Goal: Task Accomplishment & Management: Complete application form

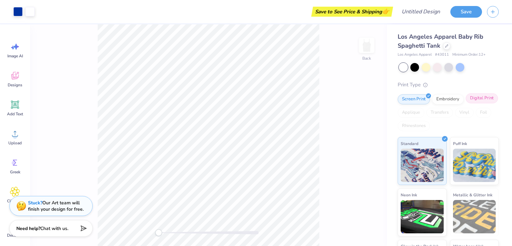
click at [466, 103] on div "Digital Print" at bounding box center [482, 98] width 32 height 10
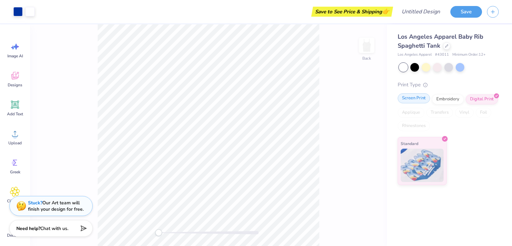
click at [419, 102] on div "Screen Print" at bounding box center [414, 98] width 32 height 10
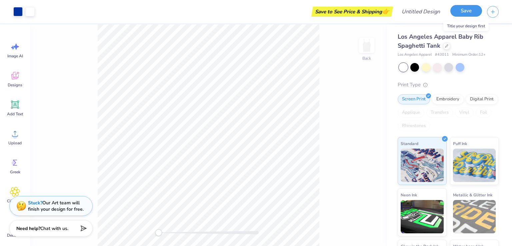
click at [463, 10] on button "Save" at bounding box center [466, 11] width 32 height 12
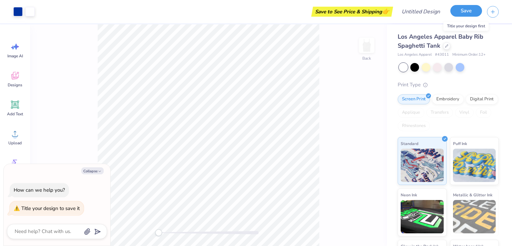
click at [471, 14] on button "Save" at bounding box center [466, 11] width 32 height 12
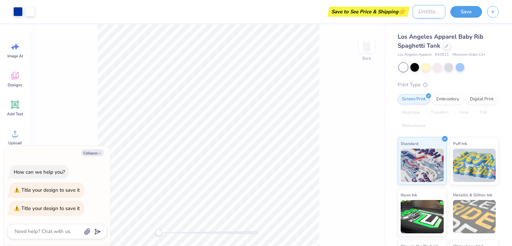
type textarea "x"
click at [422, 10] on input "Design Title" at bounding box center [429, 11] width 33 height 13
type input "t"
type textarea "x"
type input "tr"
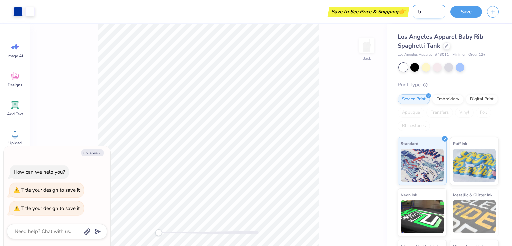
type textarea "x"
type input "tri"
type textarea "x"
type input "tria"
type textarea "x"
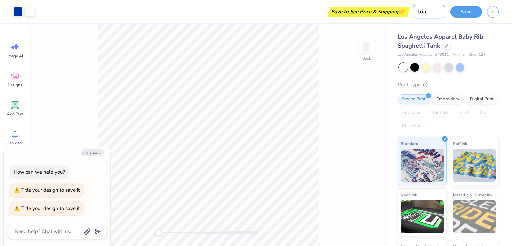
type input "trial"
type textarea "x"
type input "trial"
click at [465, 16] on button "Save" at bounding box center [466, 11] width 32 height 12
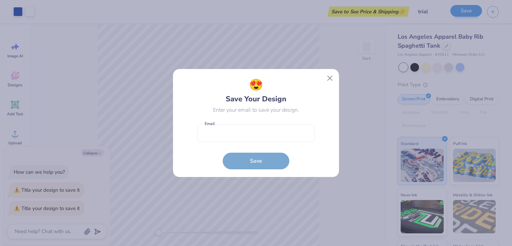
type textarea "x"
click at [255, 164] on form "Email is a required field Email Save" at bounding box center [255, 145] width 117 height 49
click at [247, 139] on input "email" at bounding box center [255, 133] width 117 height 18
type input "AriAforever46@gmail.com"
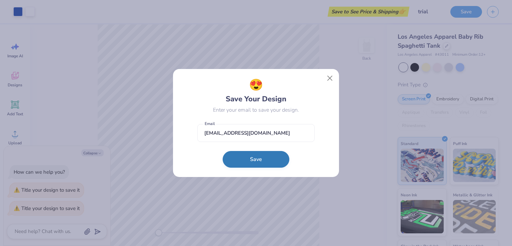
click at [236, 163] on button "Save" at bounding box center [256, 159] width 67 height 17
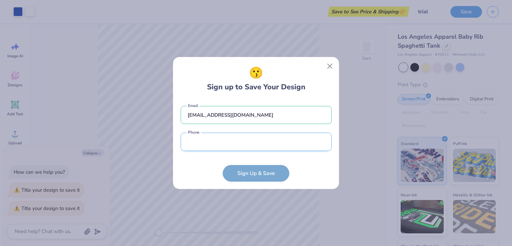
click at [224, 143] on input "tel" at bounding box center [256, 142] width 151 height 18
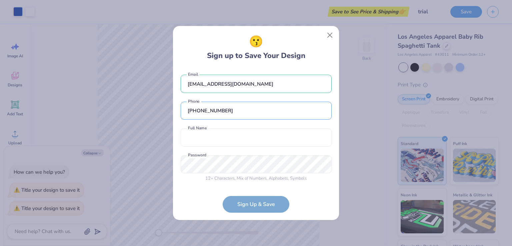
type input "(209) 831-0451"
click at [249, 202] on form "AriAforever46@gmail.com Email (209) 831-0451 Phone Full Name is a required fiel…" at bounding box center [256, 140] width 151 height 145
click at [236, 138] on input "text" at bounding box center [256, 137] width 151 height 18
type input "Ari Arellano"
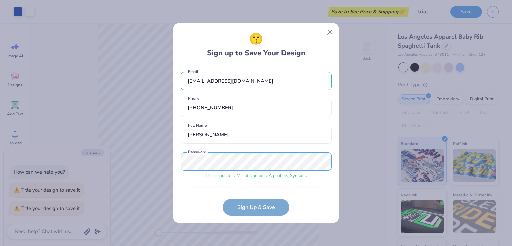
scroll to position [19, 0]
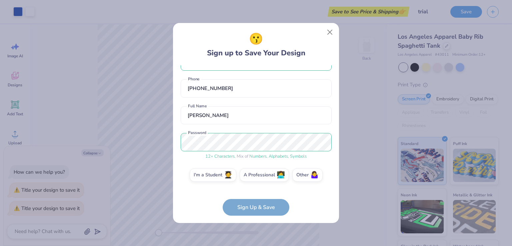
click at [255, 195] on form "AriAforever46@gmail.com Email (209) 831-0451 Phone Ari Arellano Full Name 12 + …" at bounding box center [256, 140] width 151 height 150
click at [258, 198] on form "AriAforever46@gmail.com Email (209) 831-0451 Phone Ari Arellano Full Name 12 + …" at bounding box center [256, 140] width 151 height 150
click at [264, 208] on form "AriAforever46@gmail.com Email (209) 831-0451 Phone Ari Arellano Full Name 12 + …" at bounding box center [256, 140] width 151 height 150
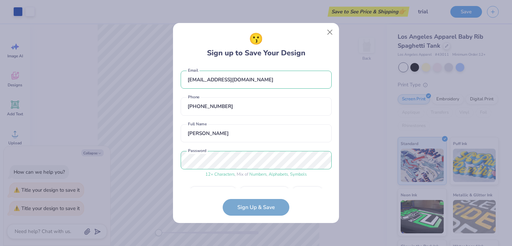
scroll to position [0, 0]
click at [248, 206] on form "AriAforever46@gmail.com Email (209) 831-0451 Phone Ari Arellano Full Name 12 + …" at bounding box center [256, 140] width 151 height 150
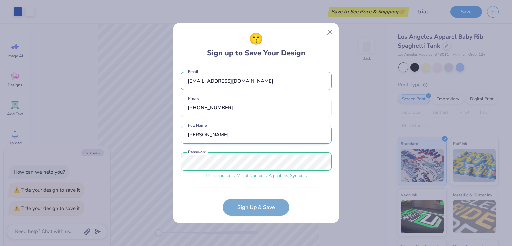
scroll to position [19, 0]
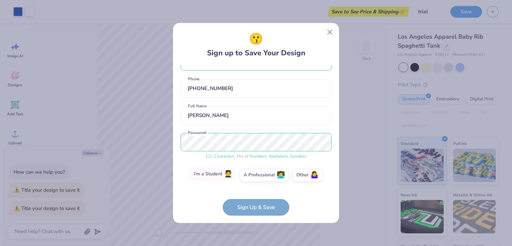
click at [232, 176] on span "🧑‍🎓" at bounding box center [228, 174] width 8 height 8
click at [254, 194] on input "I'm a Student 🧑‍🎓" at bounding box center [256, 196] width 4 height 4
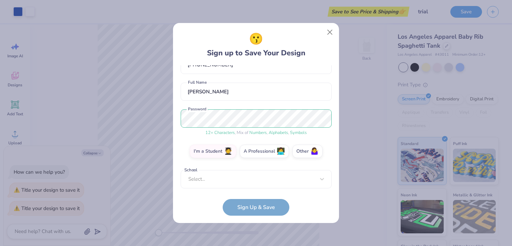
click at [230, 167] on div "AriAforever46@gmail.com Email (209) 831-0451 Phone Ari Arellano Full Name 12 + …" at bounding box center [256, 126] width 151 height 123
click at [235, 175] on div "Select..." at bounding box center [256, 179] width 151 height 18
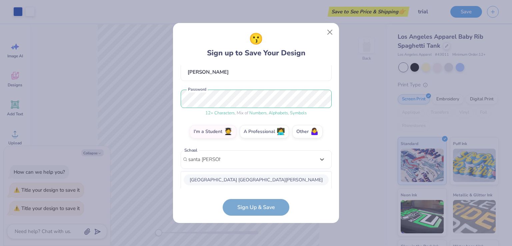
scroll to position [149, 0]
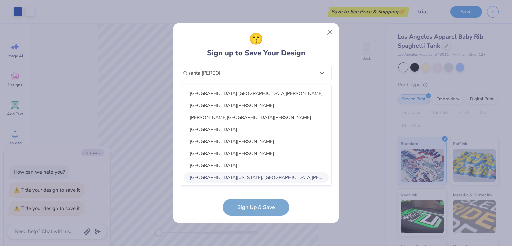
click at [272, 177] on div "University of California: Santa Barbara" at bounding box center [256, 177] width 145 height 11
type input "santa barbara"
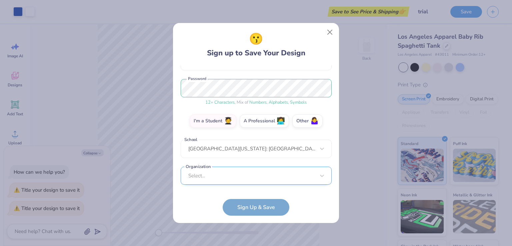
click at [261, 182] on div "Select..." at bounding box center [256, 176] width 151 height 18
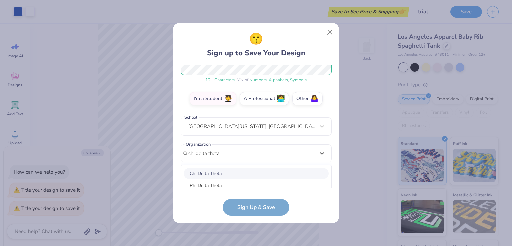
scroll to position [173, 0]
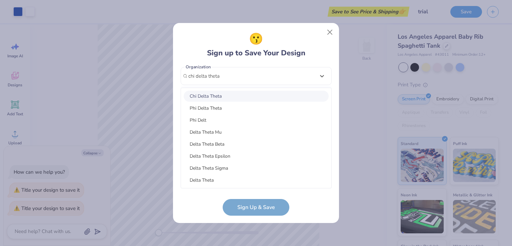
click at [254, 95] on div "Chi Delta Theta" at bounding box center [256, 96] width 145 height 11
type input "chi delta theta"
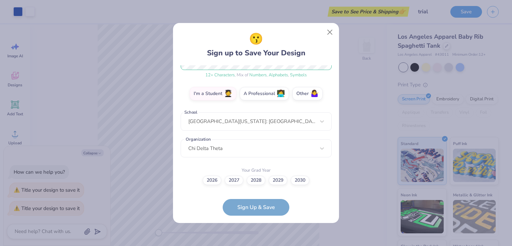
scroll to position [100, 0]
click at [273, 208] on form "AriAforever46@gmail.com Email (209) 831-0451 Phone Ari Arellano Full Name 12 + …" at bounding box center [256, 140] width 151 height 150
click at [213, 182] on label "2026" at bounding box center [212, 179] width 19 height 9
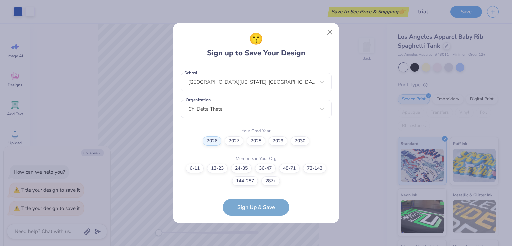
click at [264, 208] on form "AriAforever46@gmail.com Email (209) 831-0451 Phone Ari Arellano Full Name 12 + …" at bounding box center [256, 140] width 151 height 150
click at [241, 166] on label "24-35" at bounding box center [241, 167] width 21 height 9
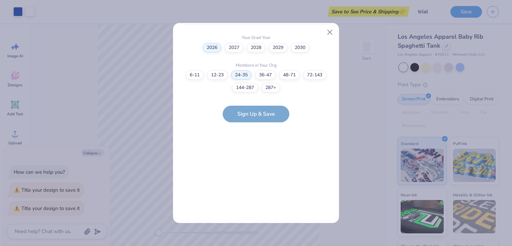
scroll to position [0, 0]
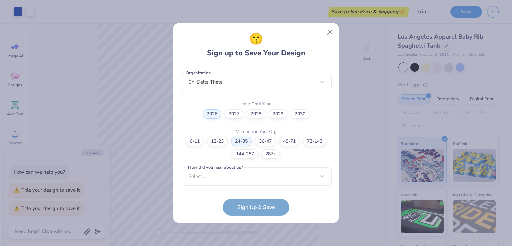
click at [264, 207] on form "AriAforever46@gmail.com Email (209) 831-0451 Phone Ari Arellano Full Name 12 + …" at bounding box center [256, 140] width 151 height 150
click at [260, 166] on div "AriAforever46@gmail.com Email (209) 831-0451 Phone Ari Arellano Full Name 12 + …" at bounding box center [256, 126] width 151 height 123
click at [262, 174] on div "Select..." at bounding box center [256, 176] width 151 height 18
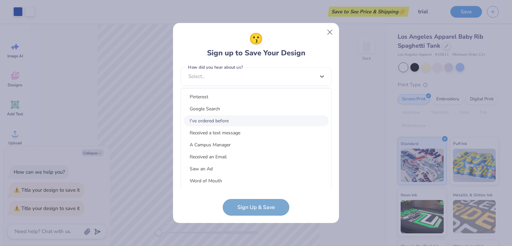
click at [247, 118] on div "I've ordered before" at bounding box center [256, 120] width 145 height 11
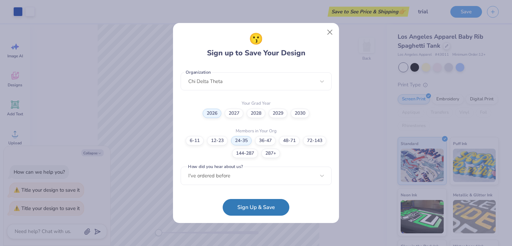
scroll to position [167, 0]
click at [252, 212] on button "Sign Up & Save" at bounding box center [256, 205] width 67 height 17
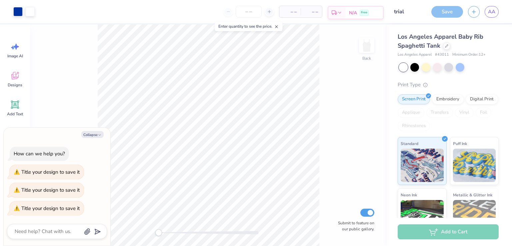
click at [360, 15] on div "N/A Free" at bounding box center [364, 13] width 37 height 12
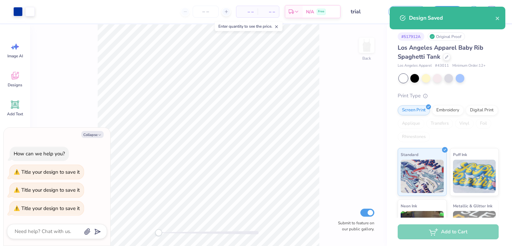
click at [495, 18] on div "Design Saved" at bounding box center [452, 18] width 86 height 8
click at [498, 20] on icon "close" at bounding box center [497, 18] width 5 height 5
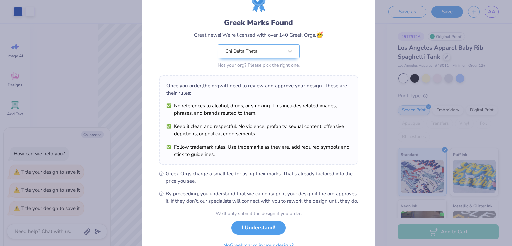
scroll to position [65, 0]
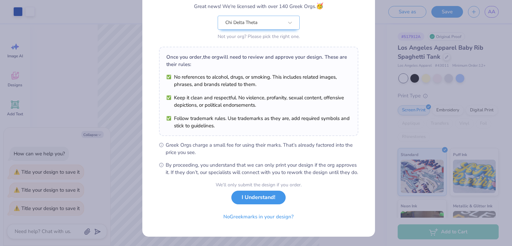
click at [261, 192] on button "I Understand!" at bounding box center [258, 198] width 54 height 14
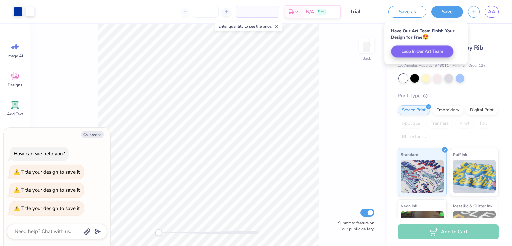
scroll to position [0, 0]
click at [253, 9] on span "– –" at bounding box center [246, 11] width 13 height 7
type textarea "x"
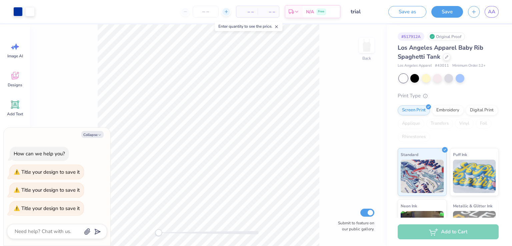
click at [225, 12] on icon at bounding box center [226, 11] width 5 height 5
type input "12"
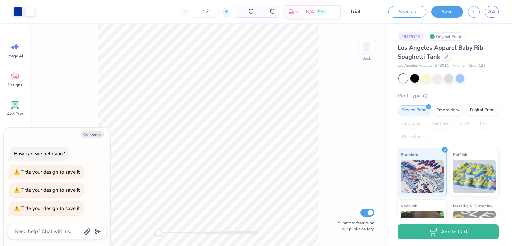
type textarea "x"
click at [207, 11] on icon at bounding box center [204, 11] width 5 height 5
type input "13"
type textarea "x"
click at [207, 11] on icon at bounding box center [204, 11] width 5 height 5
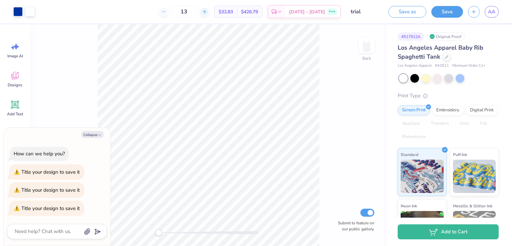
type input "14"
click at [214, 11] on input "14" at bounding box center [206, 12] width 26 height 12
type textarea "x"
